Goal: Task Accomplishment & Management: Manage account settings

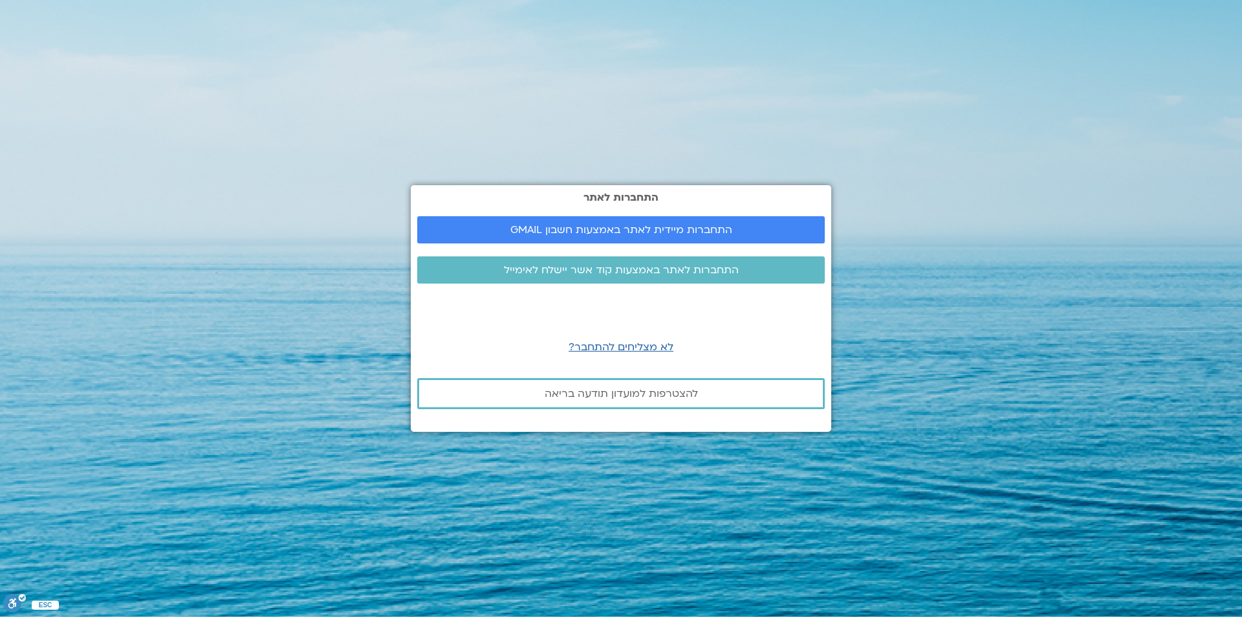
click at [661, 252] on div "התחברות לאתר התחברות מיידית לאתר באמצעות חשבון GMAIL התחברות לאתר באמצעות קוד א…" at bounding box center [621, 308] width 421 height 247
click at [649, 261] on link "התחברות לאתר באמצעות קוד אשר יישלח לאימייל" at bounding box center [621, 269] width 408 height 27
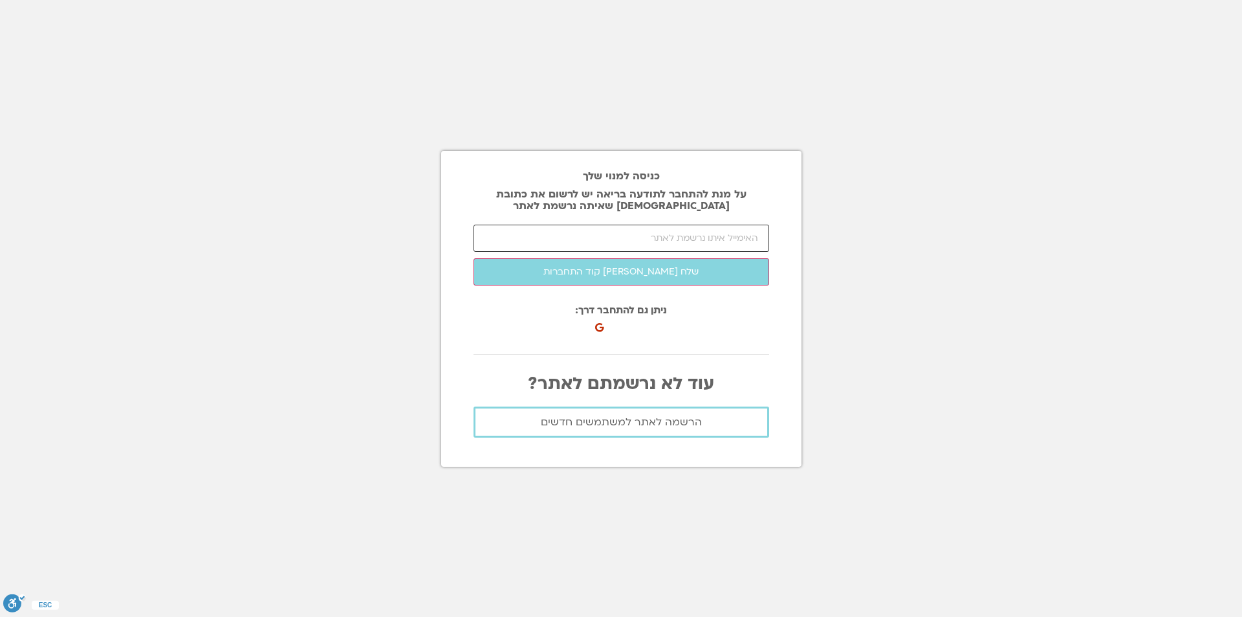
click at [675, 241] on input "email" at bounding box center [622, 238] width 296 height 27
type input "Michal@newco-tech.co.il"
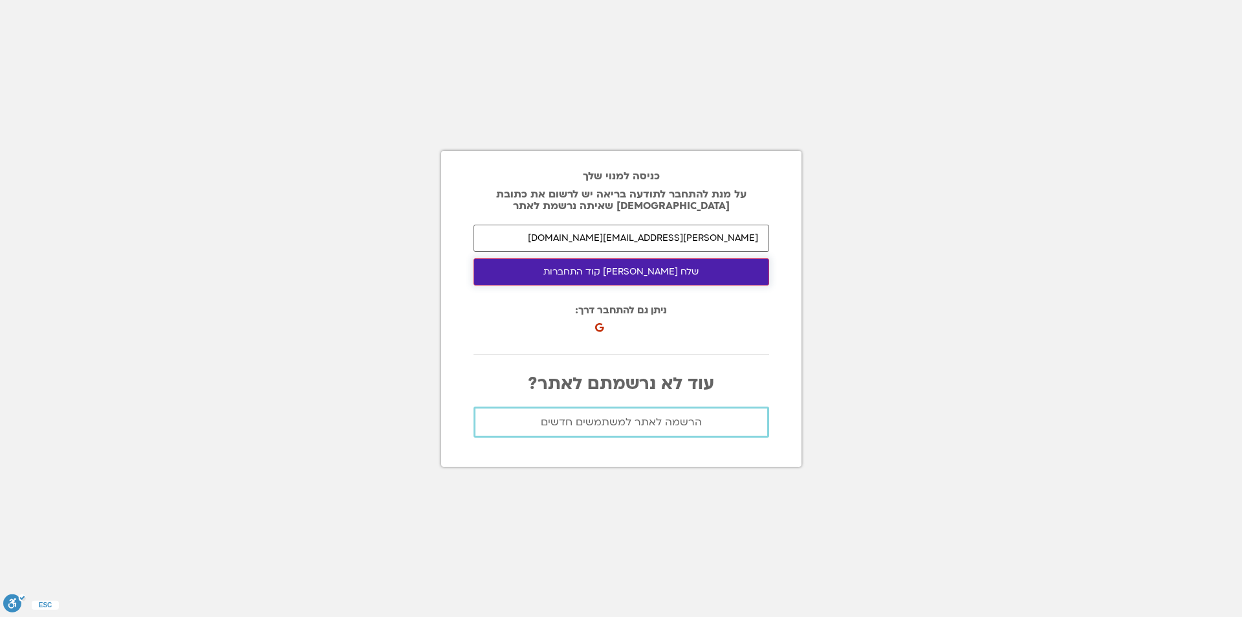
click at [624, 279] on button "שלח לי קוד התחברות" at bounding box center [622, 271] width 296 height 27
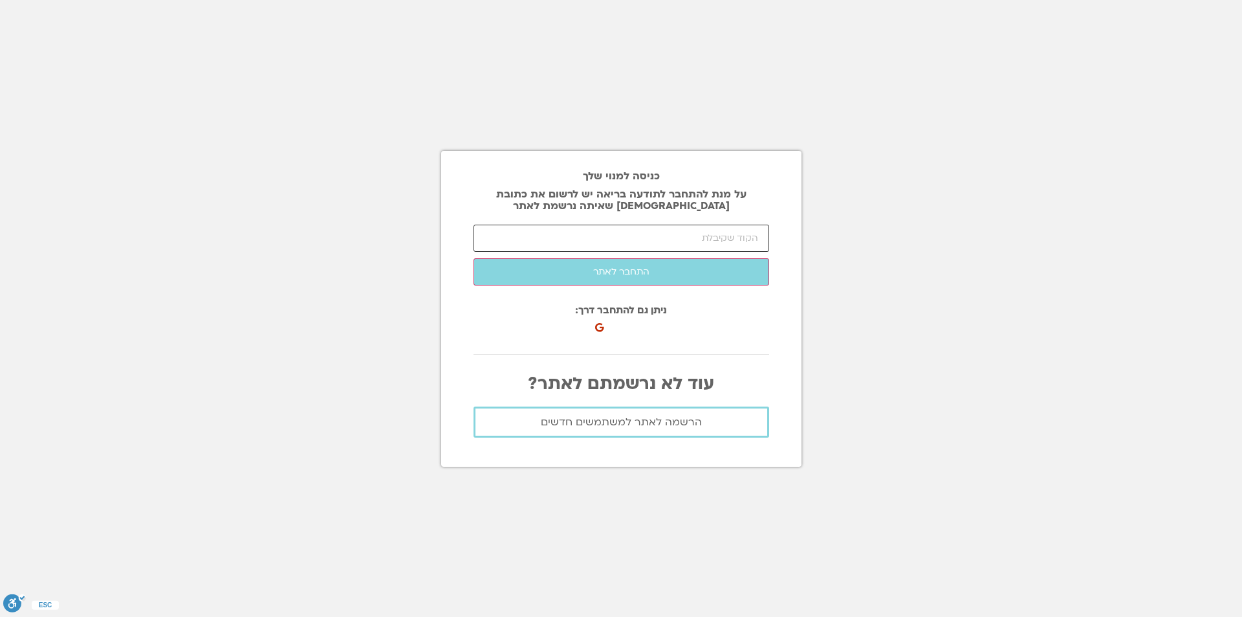
click at [650, 230] on input "number" at bounding box center [622, 238] width 296 height 27
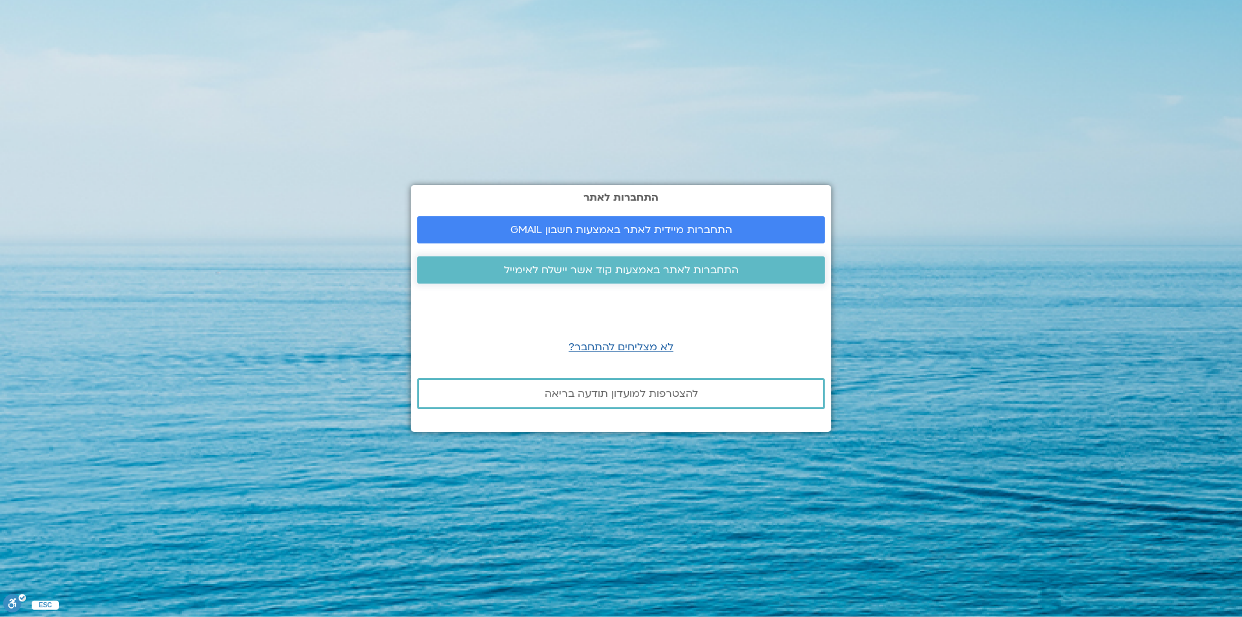
click at [597, 267] on span "התחברות לאתר באמצעות קוד אשר יישלח לאימייל" at bounding box center [621, 270] width 235 height 12
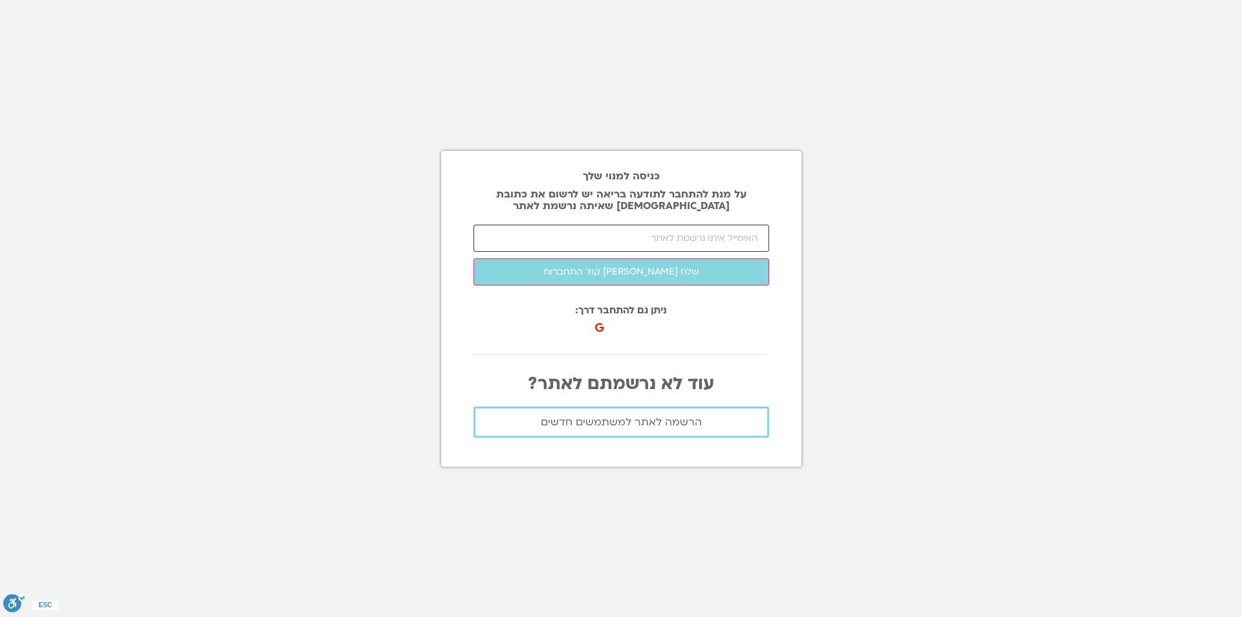
click at [602, 241] on input "email" at bounding box center [622, 238] width 296 height 27
type input "[PERSON_NAME][EMAIL_ADDRESS][DOMAIN_NAME]"
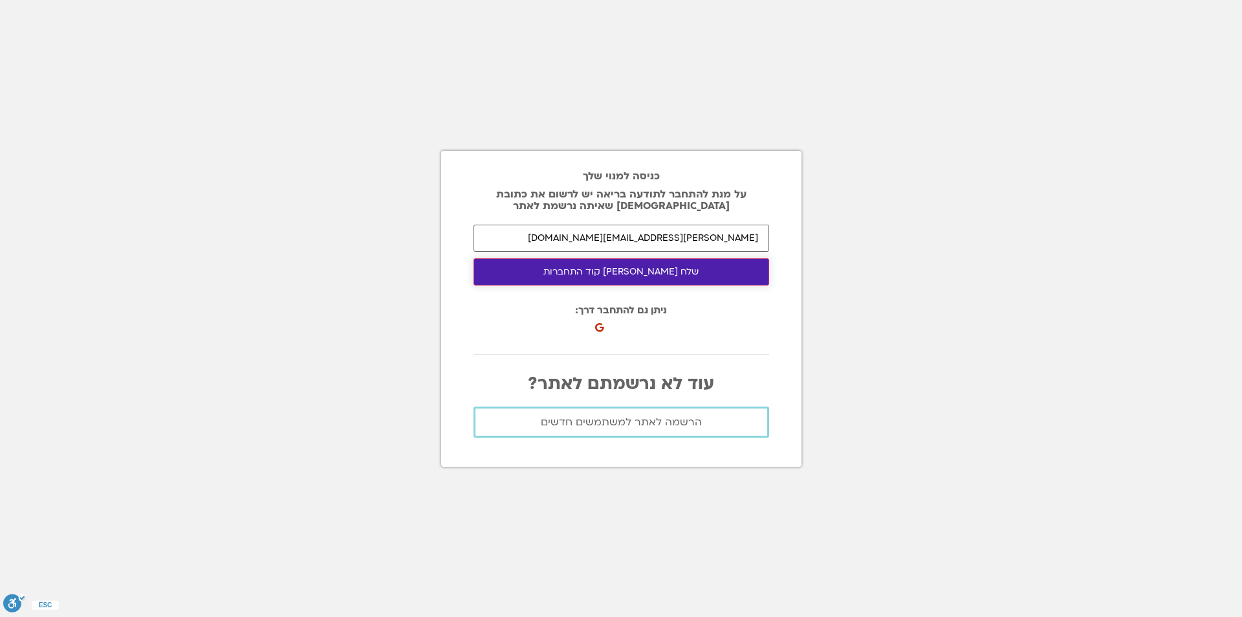
click at [608, 276] on button "שלח [PERSON_NAME] קוד התחברות" at bounding box center [622, 271] width 296 height 27
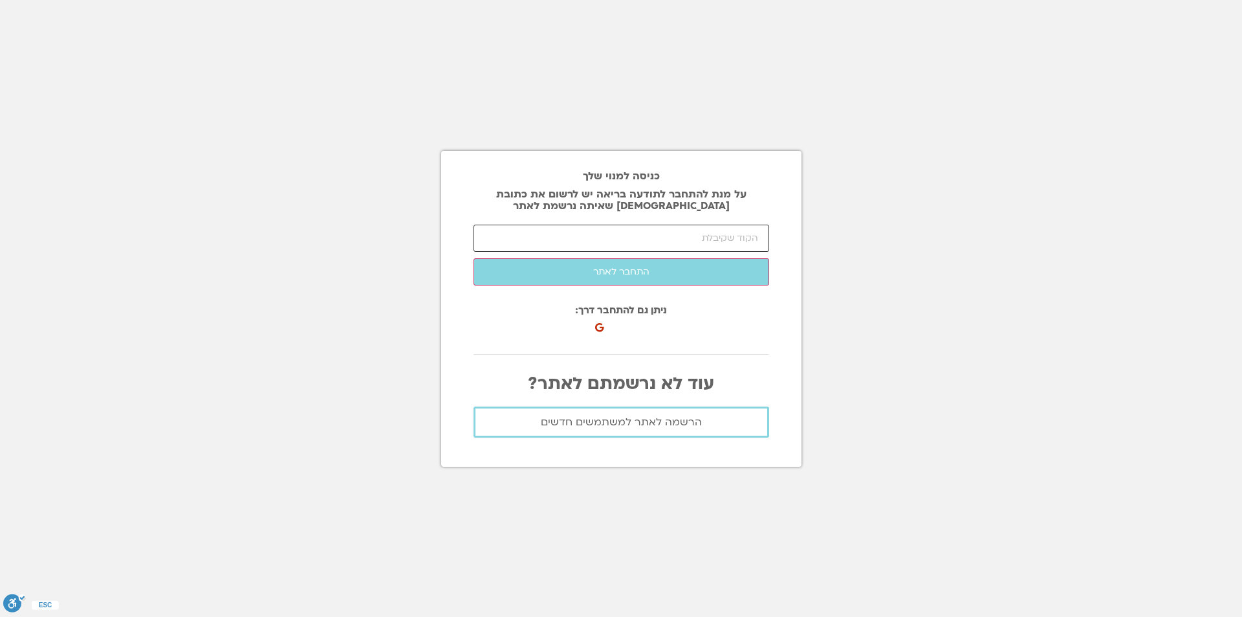
click at [614, 237] on input "number" at bounding box center [622, 238] width 296 height 27
type input "33048"
click button "שלח לי קוד התחברות" at bounding box center [0, 0] width 0 height 0
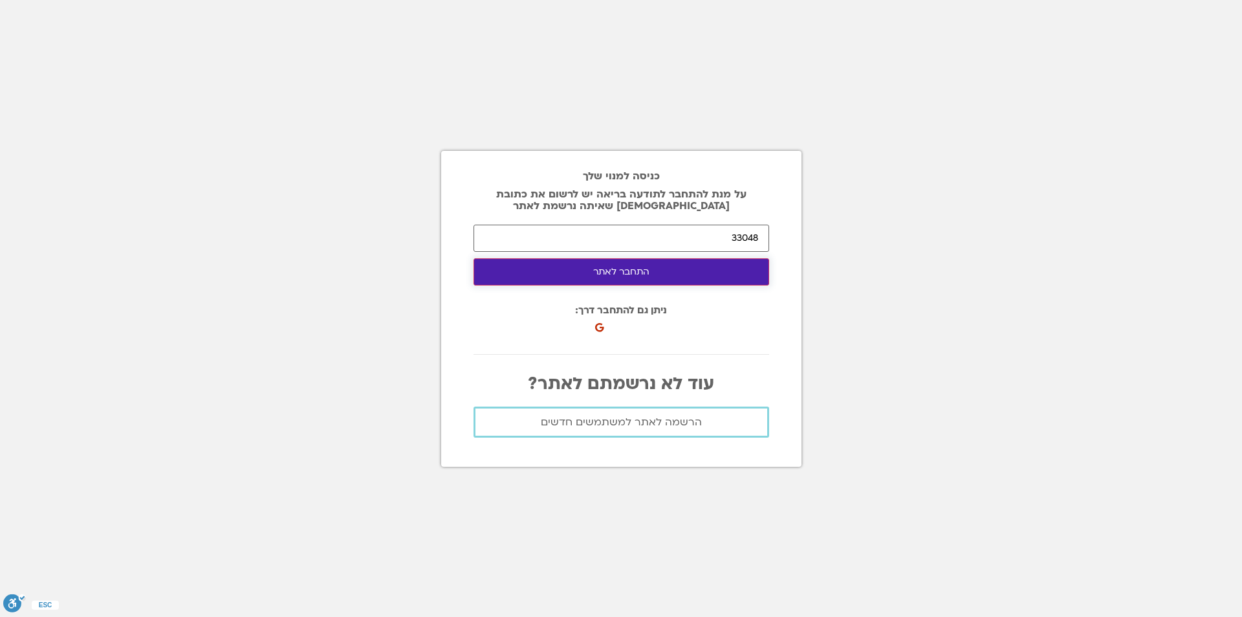
click at [648, 276] on button "התחבר לאתר" at bounding box center [622, 271] width 296 height 27
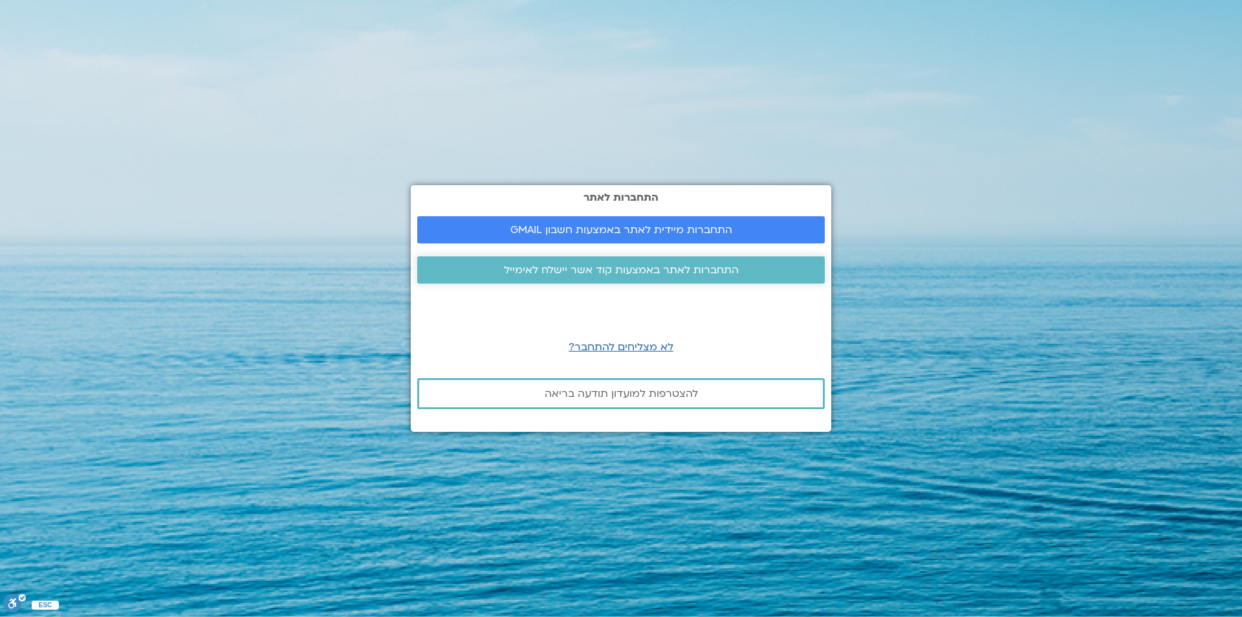
click at [626, 269] on span "התחברות לאתר באמצעות קוד אשר יישלח לאימייל" at bounding box center [621, 270] width 235 height 12
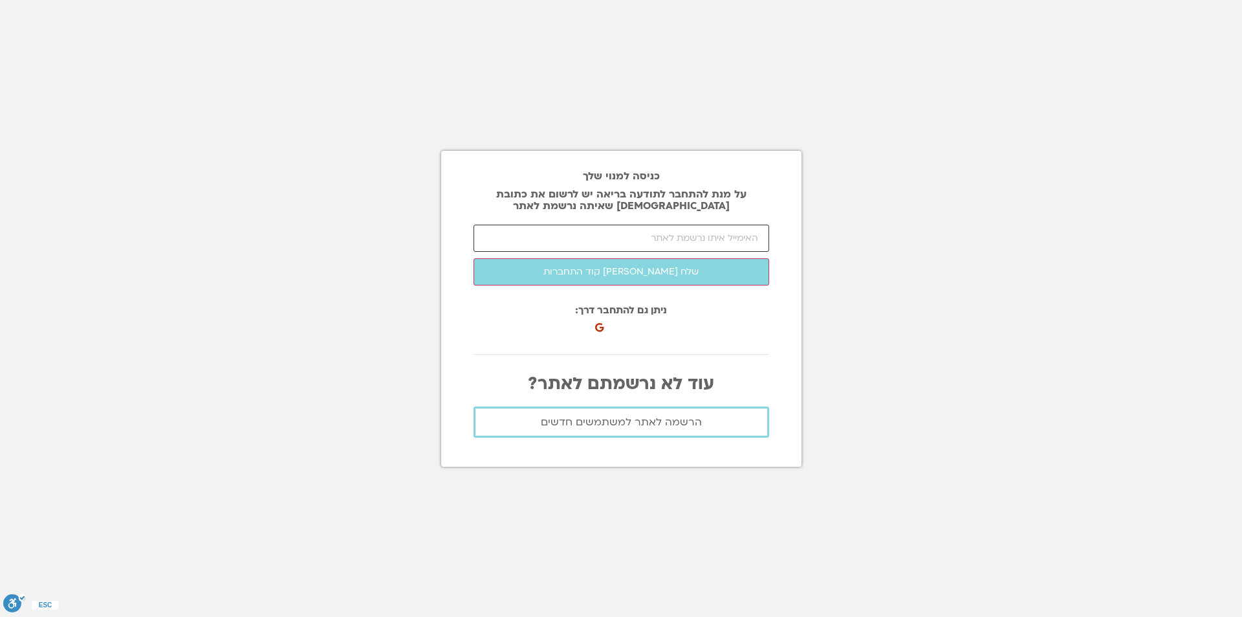
click at [642, 243] on input "email" at bounding box center [622, 238] width 296 height 27
type input "[PERSON_NAME][EMAIL_ADDRESS][DOMAIN_NAME]"
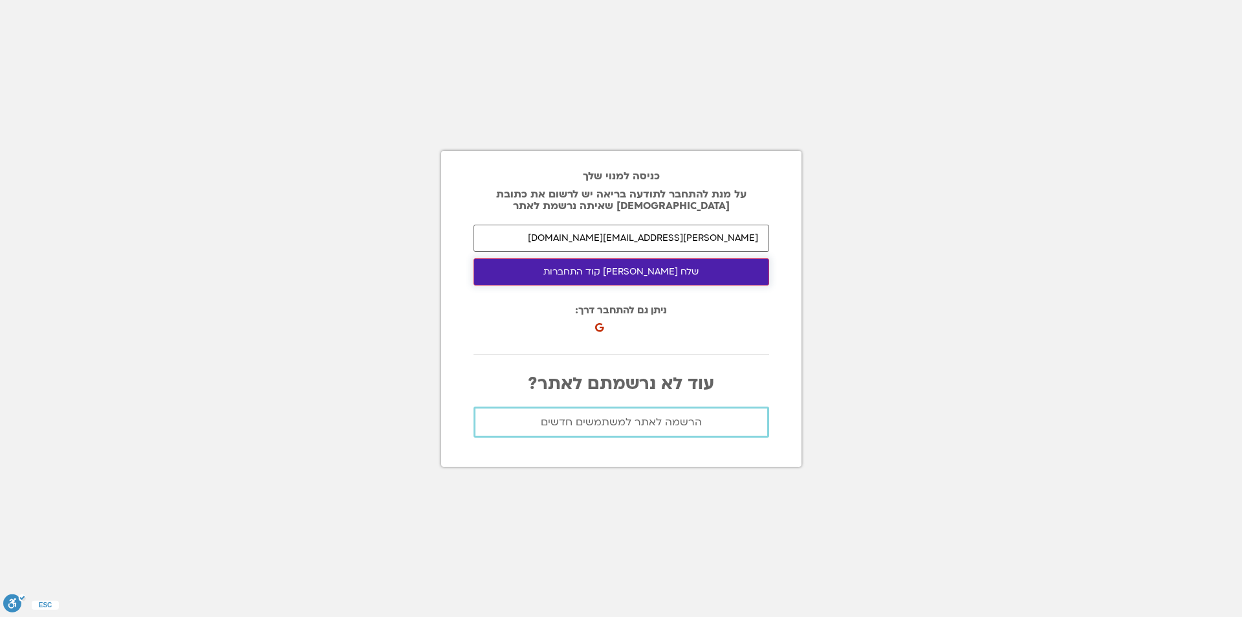
click at [637, 281] on button "שלח [PERSON_NAME] קוד התחברות" at bounding box center [622, 271] width 296 height 27
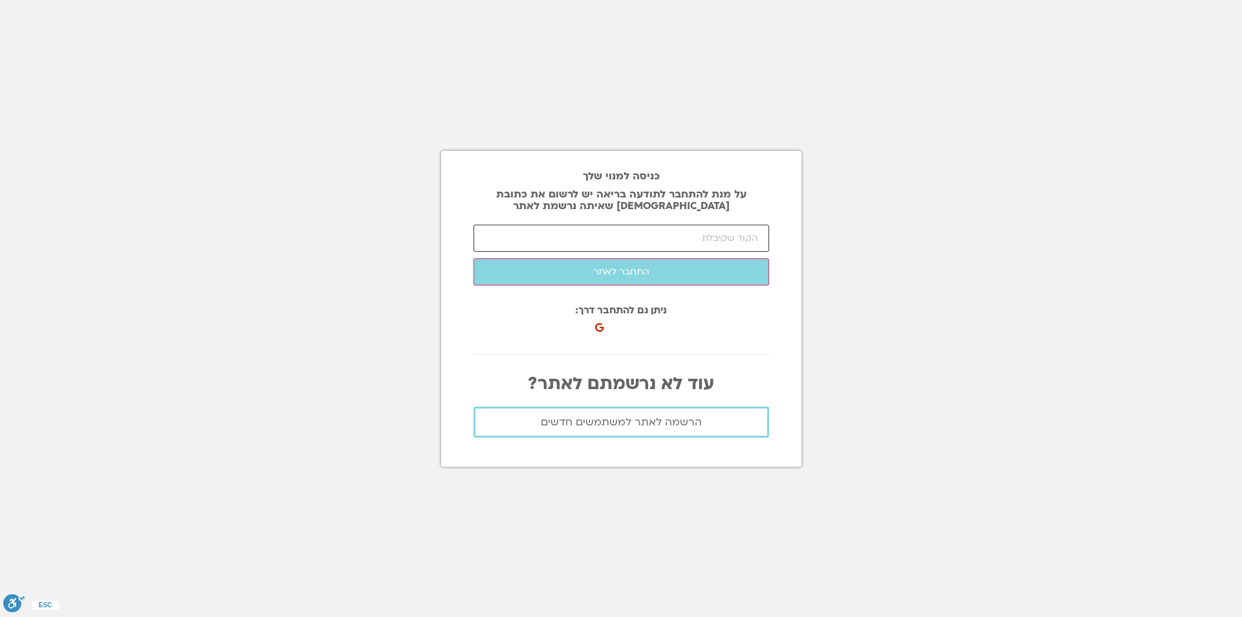
click at [551, 229] on input "number" at bounding box center [622, 238] width 296 height 27
type input "28240"
click button "שלח לי קוד התחברות" at bounding box center [0, 0] width 0 height 0
drag, startPoint x: 719, startPoint y: 237, endPoint x: 844, endPoint y: 243, distance: 125.0
click at [844, 243] on section "כניסה למנוי שלך על מנת להתחבר לתודעה בריאה יש לרשום את כתובת האיימל שאיתה נרשמת…" at bounding box center [621, 308] width 1242 height 617
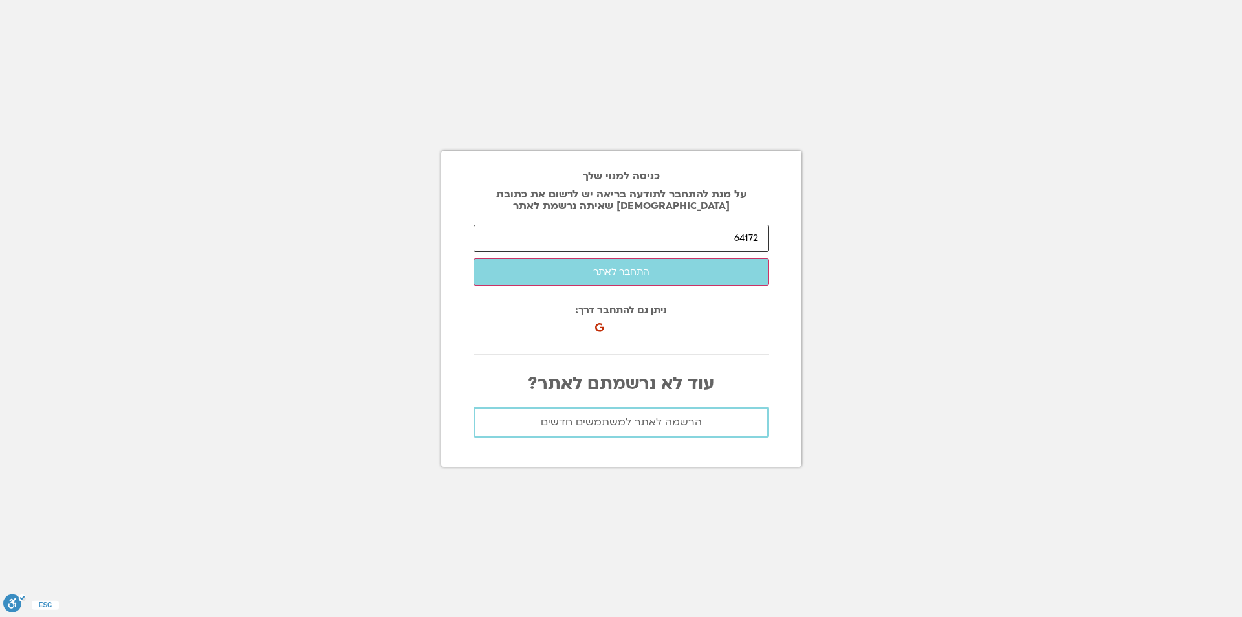
type input "64172"
click button "שלח לי קוד התחברות" at bounding box center [0, 0] width 0 height 0
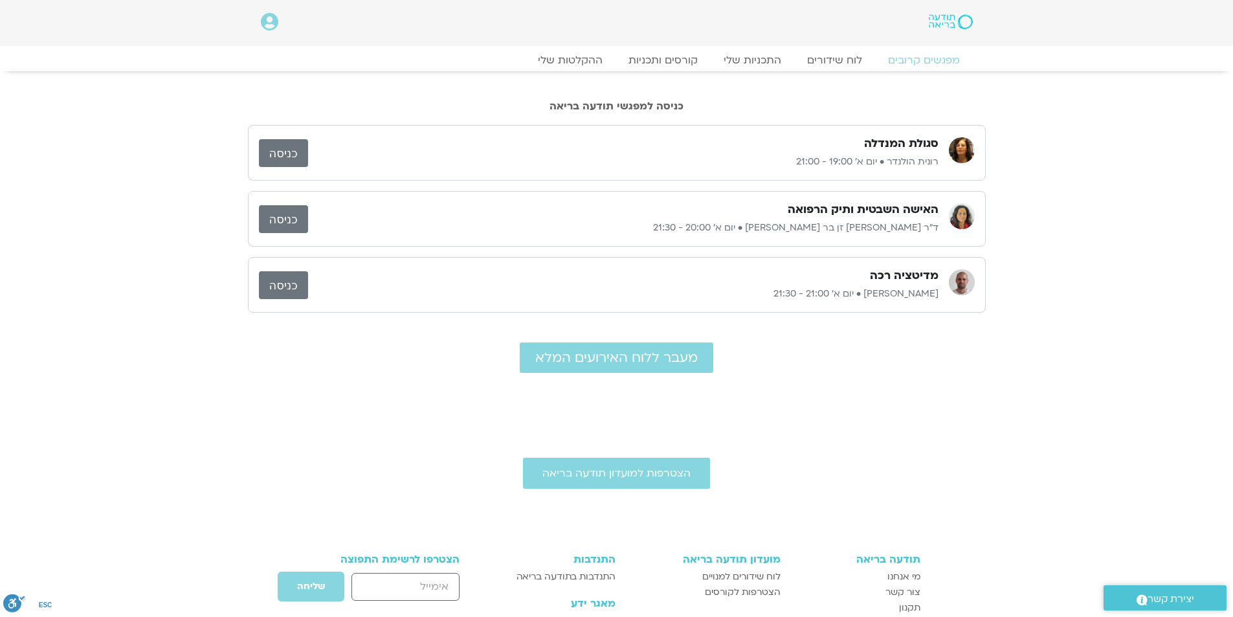
click at [281, 218] on link "כניסה" at bounding box center [283, 219] width 49 height 28
